Goal: Information Seeking & Learning: Check status

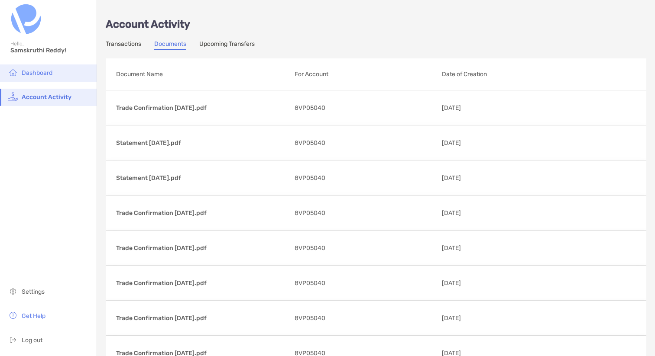
click at [26, 76] on span "Dashboard" at bounding box center [37, 72] width 31 height 7
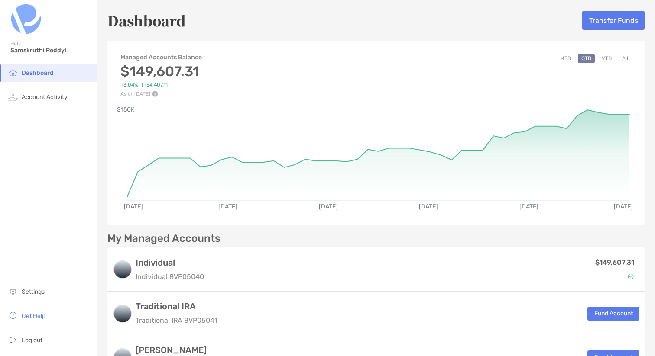
click at [629, 57] on button "All" at bounding box center [624, 59] width 13 height 10
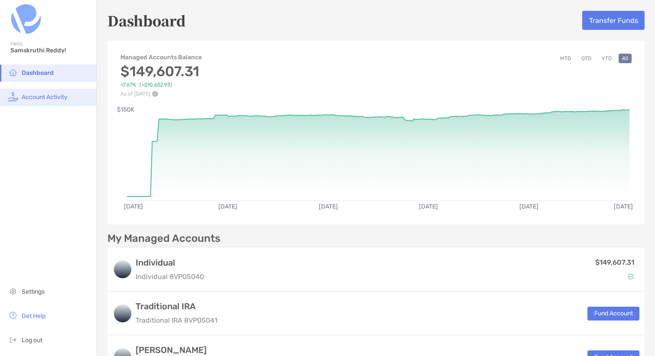
click at [38, 97] on span "Account Activity" at bounding box center [45, 97] width 46 height 7
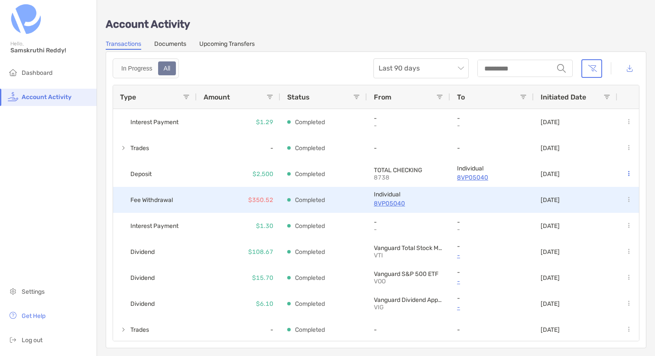
click at [264, 200] on p "$350.52" at bounding box center [260, 200] width 25 height 11
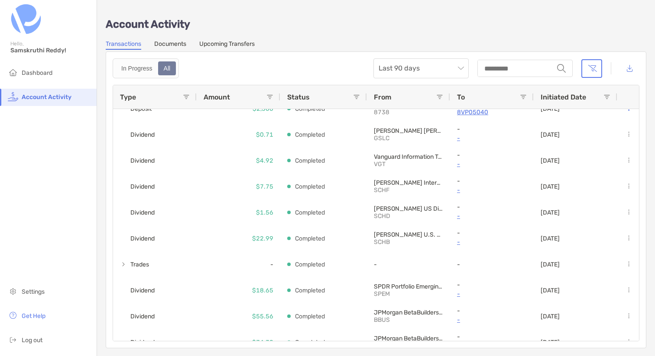
click at [183, 98] on span at bounding box center [186, 97] width 7 height 7
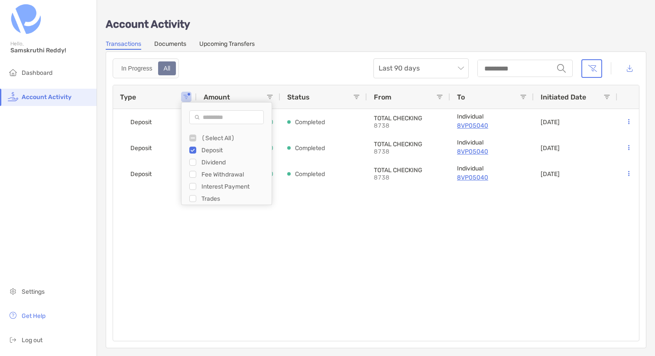
click at [152, 248] on div "Deposit $2,500 Completed TOTAL CHECKING 8738 Individual 8VP05040 [DATE] Deposit…" at bounding box center [376, 225] width 526 height 232
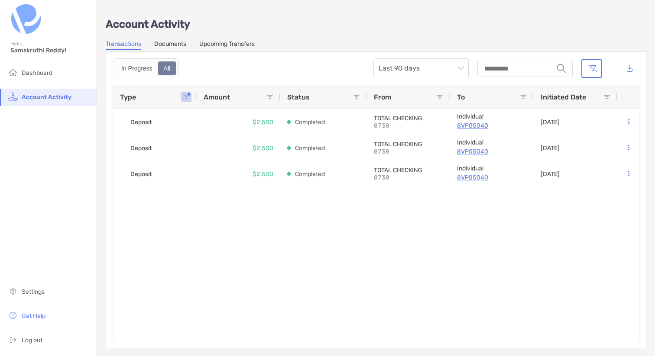
click at [188, 96] on span at bounding box center [186, 97] width 7 height 7
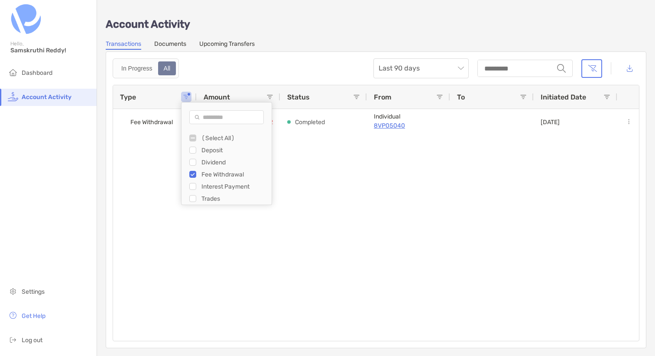
click at [297, 58] on div "In Progress All Last 90 days string" at bounding box center [376, 68] width 526 height 20
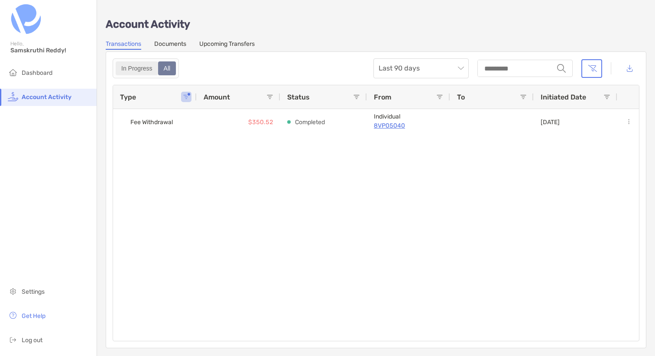
click at [142, 69] on div "In Progress" at bounding box center [136, 68] width 41 height 12
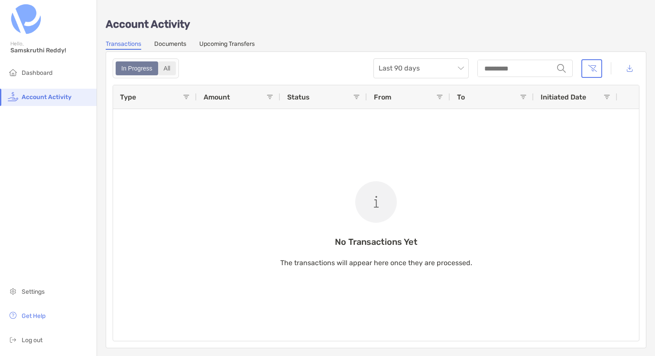
click at [170, 69] on div "All" at bounding box center [167, 68] width 16 height 12
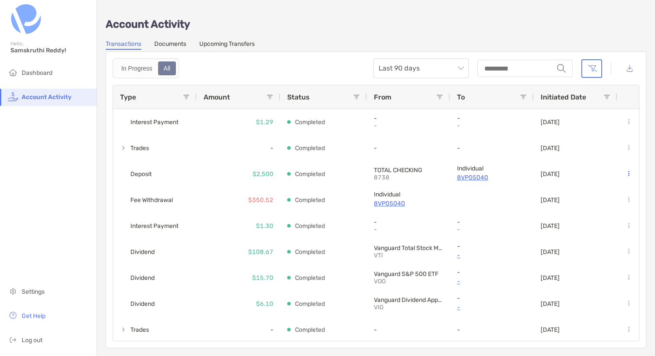
click at [184, 94] on span at bounding box center [186, 97] width 7 height 7
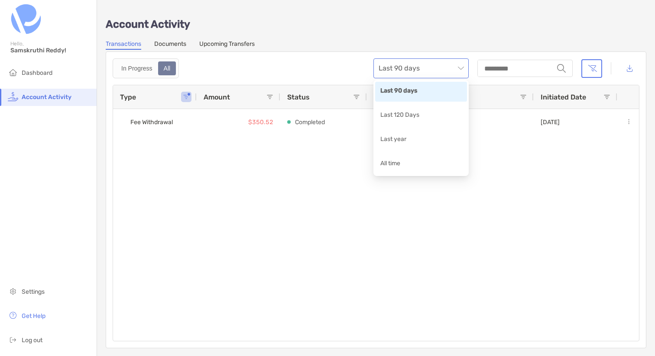
click at [398, 69] on span "Last 90 days" at bounding box center [420, 68] width 85 height 19
click at [388, 164] on div "All time" at bounding box center [420, 164] width 81 height 11
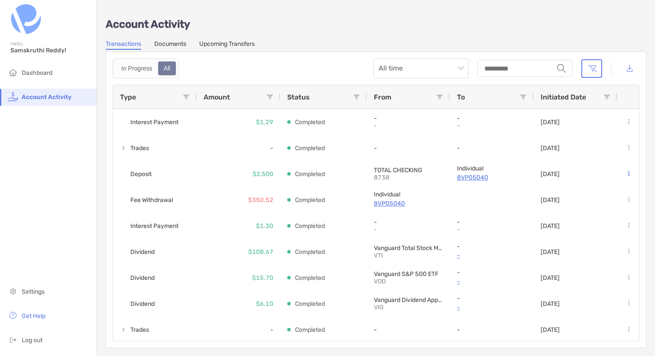
click at [186, 97] on span at bounding box center [186, 97] width 7 height 7
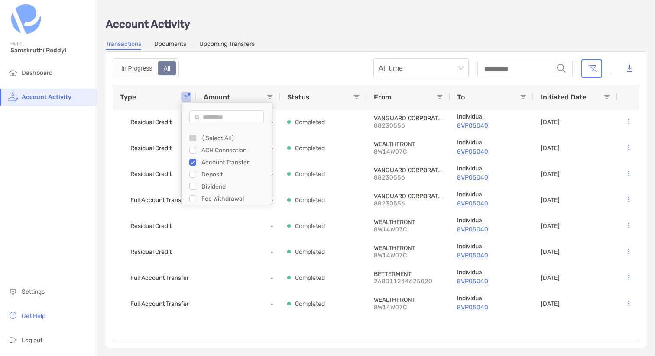
click at [281, 36] on div "Account Activity Transactions Documents Upcoming Transfers In Progress All All …" at bounding box center [376, 178] width 558 height 357
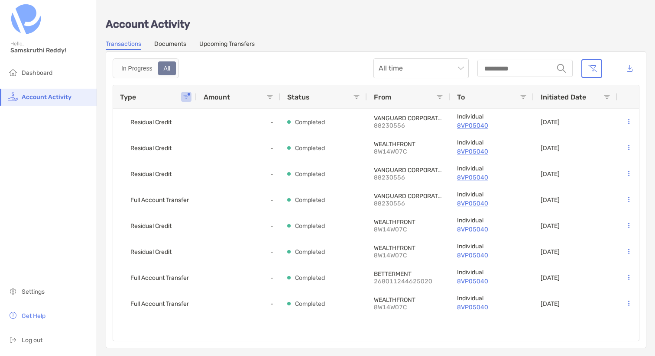
click at [186, 99] on span at bounding box center [186, 97] width 7 height 7
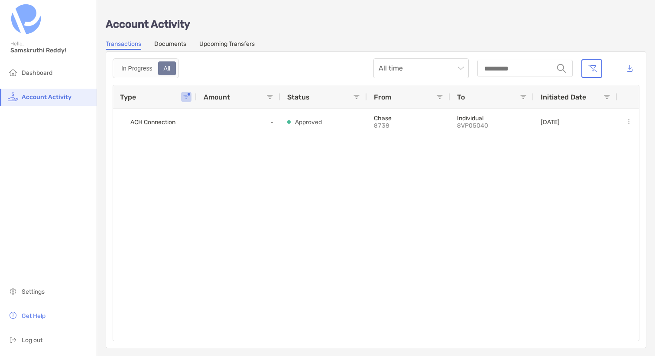
click at [259, 69] on div "In Progress All All time string" at bounding box center [376, 68] width 526 height 20
click at [224, 99] on span "Amount" at bounding box center [216, 97] width 26 height 8
click at [183, 102] on div "Type" at bounding box center [155, 96] width 70 height 23
click at [185, 98] on span at bounding box center [186, 97] width 7 height 7
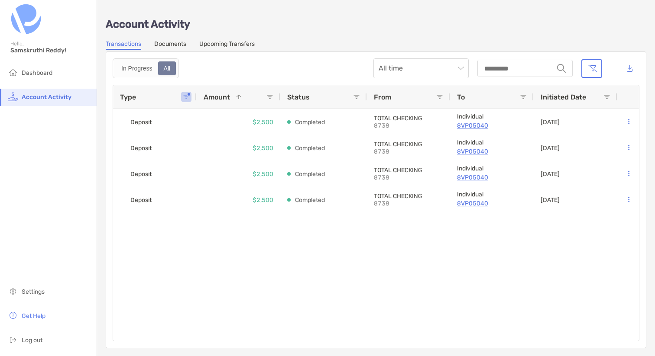
click at [278, 37] on div "Account Activity Transactions Documents Upcoming Transfers In Progress All All …" at bounding box center [376, 178] width 558 height 357
click at [188, 99] on span at bounding box center [186, 97] width 7 height 7
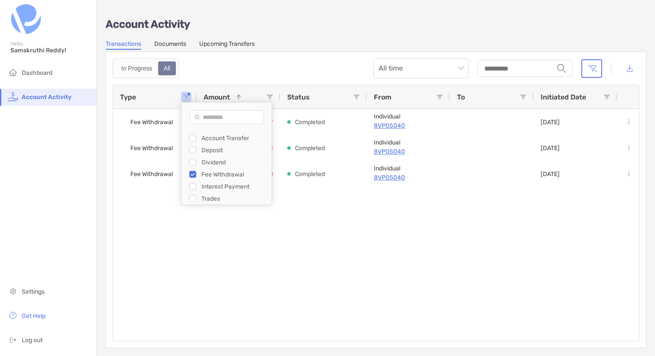
click at [304, 37] on div "Account Activity Transactions Documents Upcoming Transfers In Progress All All …" at bounding box center [376, 178] width 558 height 357
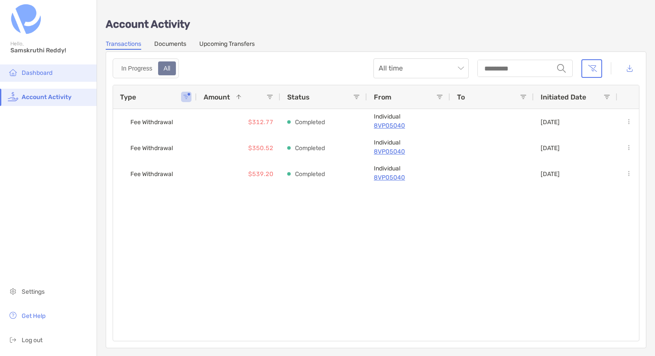
click at [30, 76] on li "Dashboard" at bounding box center [48, 73] width 97 height 17
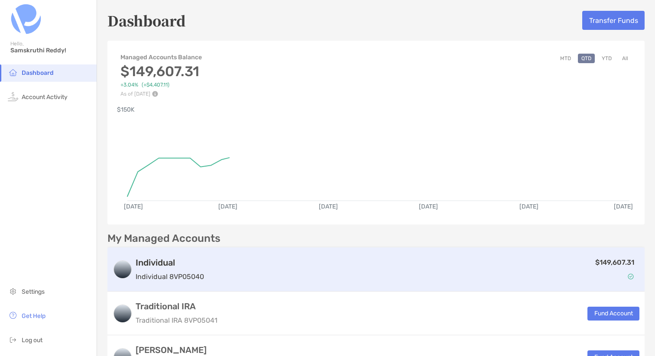
click at [160, 261] on h3 "Individual" at bounding box center [170, 263] width 68 height 10
